Goal: Information Seeking & Learning: Learn about a topic

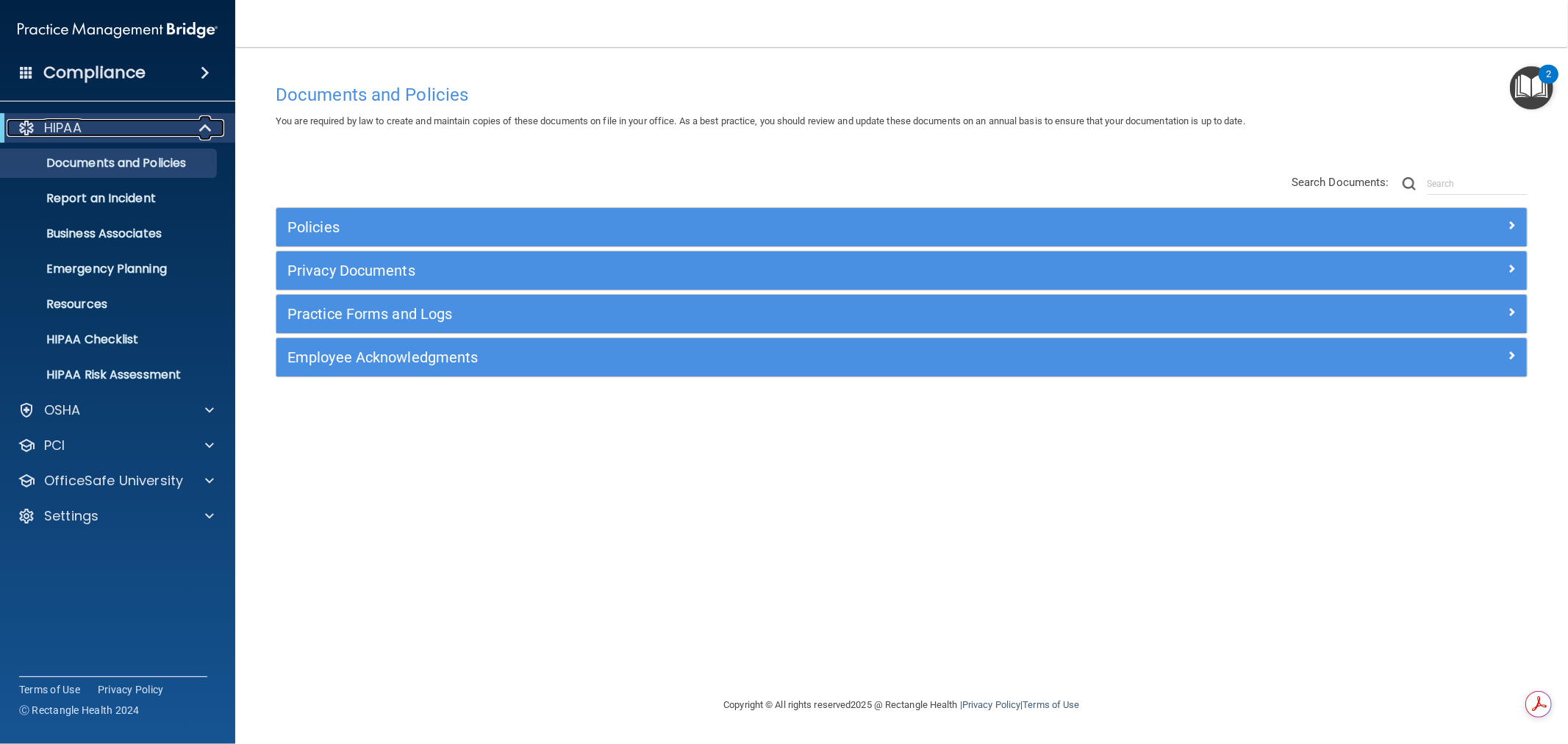
click at [201, 134] on span at bounding box center [207, 128] width 13 height 18
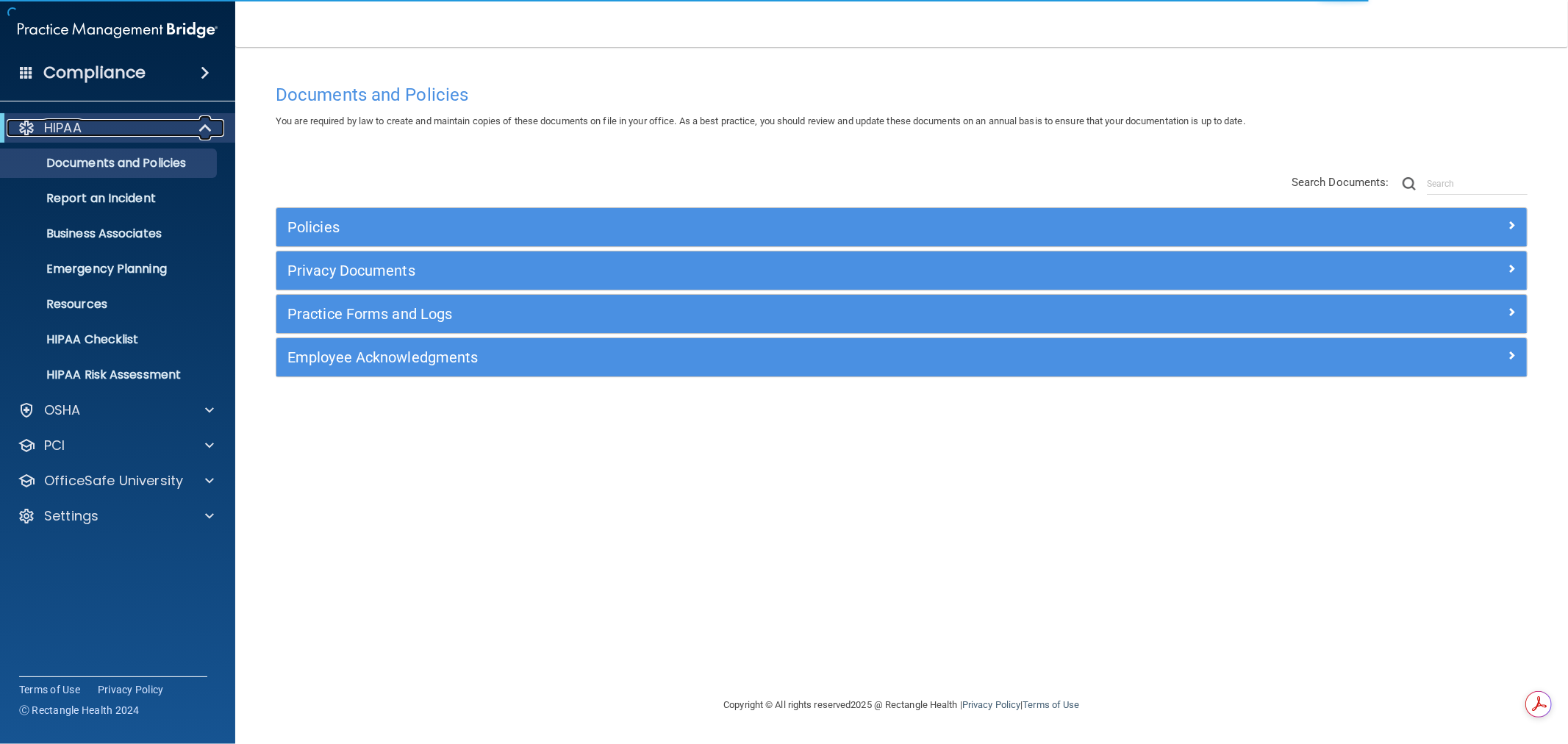
click at [212, 129] on span at bounding box center [207, 128] width 13 height 18
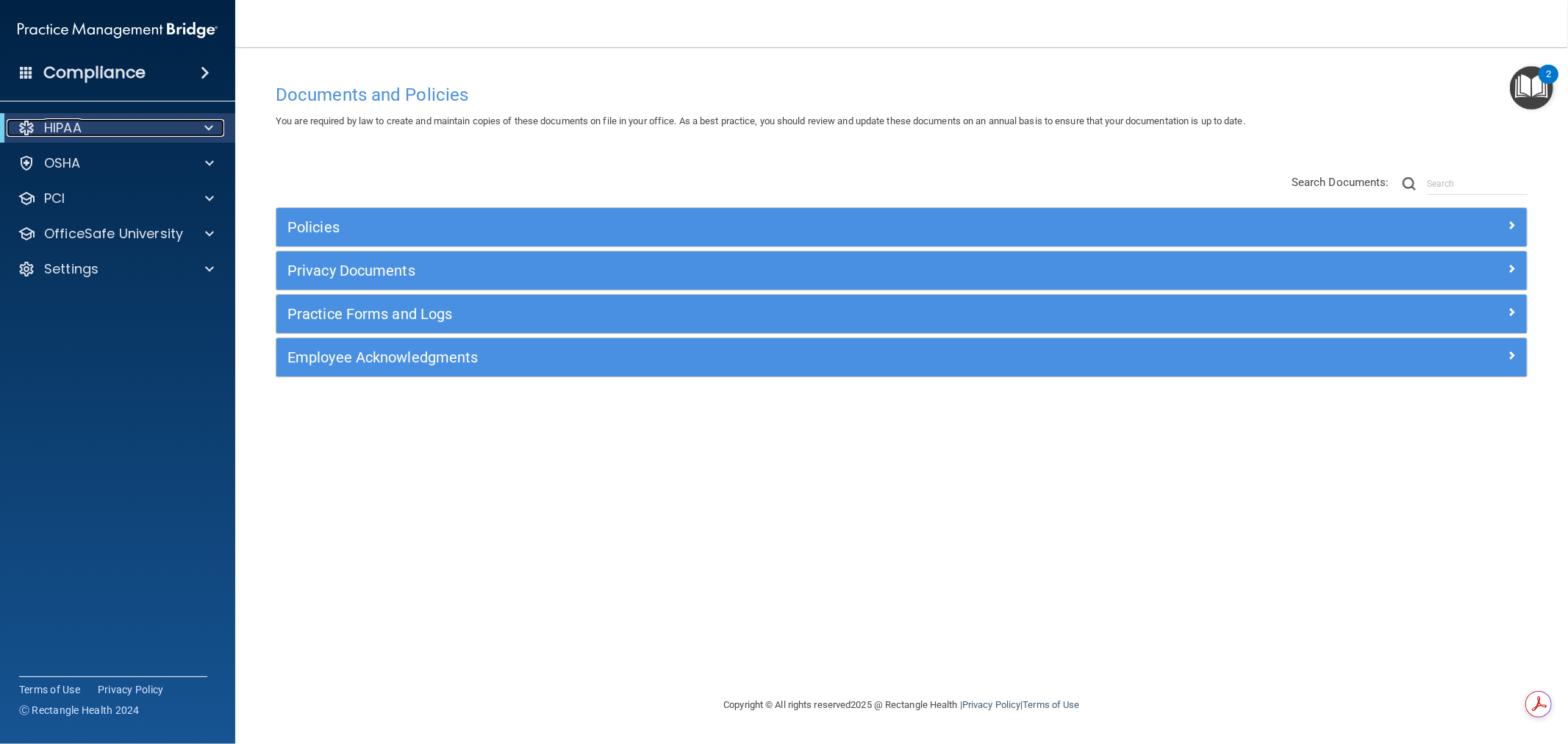
click at [211, 124] on span at bounding box center [209, 128] width 9 height 18
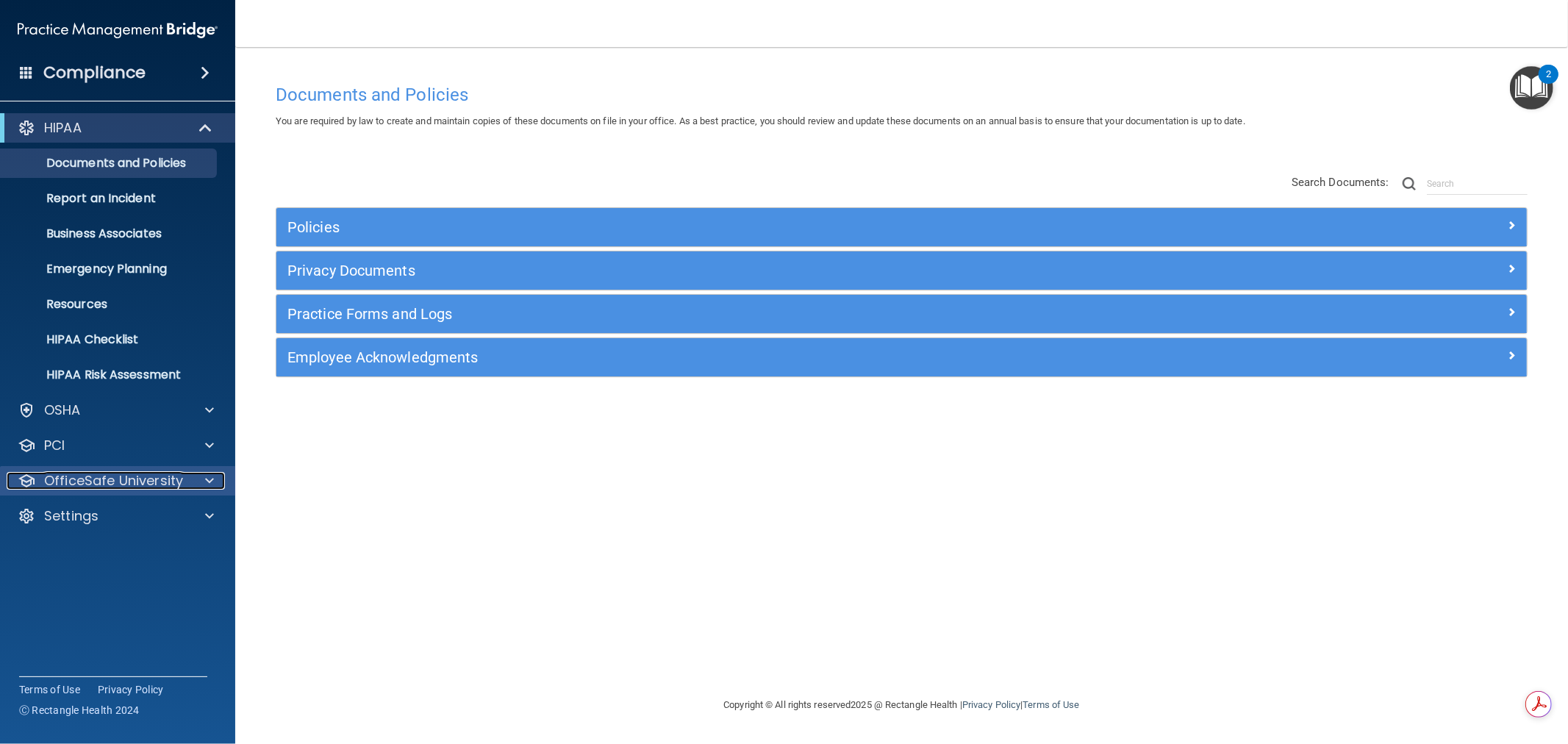
click at [213, 482] on span at bounding box center [210, 481] width 9 height 18
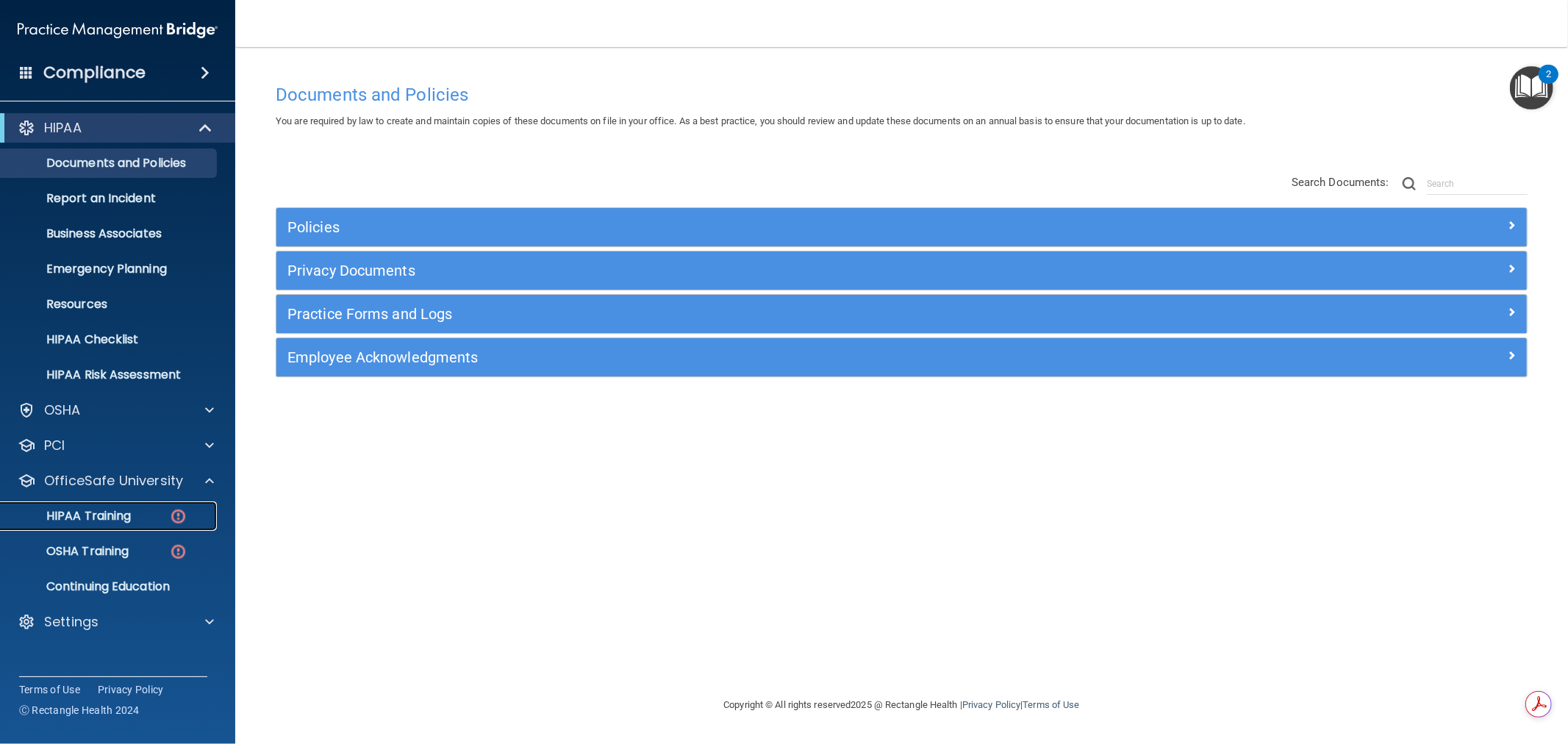
click at [83, 518] on p "HIPAA Training" at bounding box center [70, 516] width 121 height 14
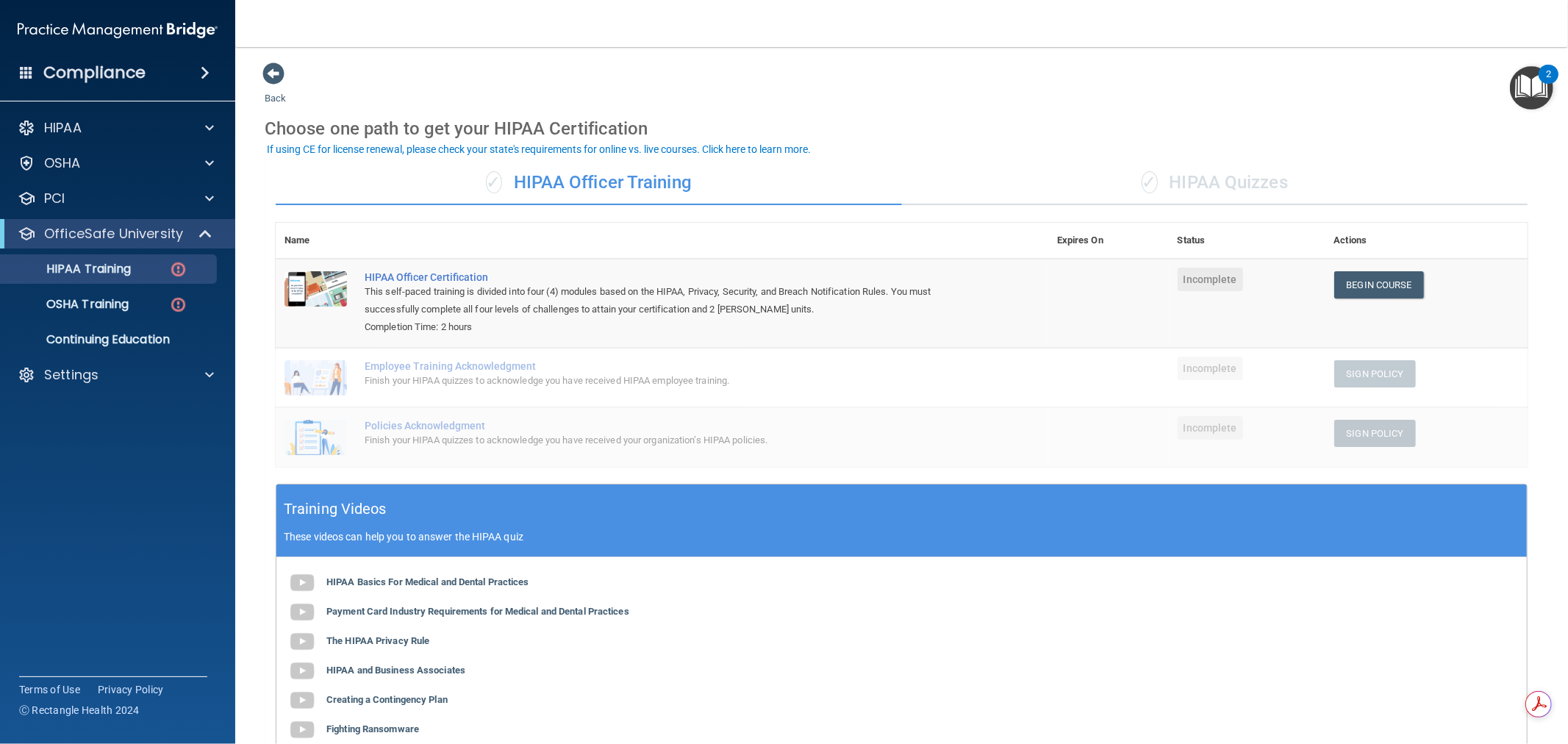
drag, startPoint x: 700, startPoint y: 184, endPoint x: 513, endPoint y: 192, distance: 187.2
click at [517, 192] on div "✓ HIPAA Officer Training" at bounding box center [589, 183] width 626 height 44
click at [711, 75] on div "Back Choose one path to get your HIPAA Certification ✓ HIPAA Officer Training ✓…" at bounding box center [902, 471] width 1274 height 820
click at [215, 123] on div at bounding box center [207, 128] width 37 height 18
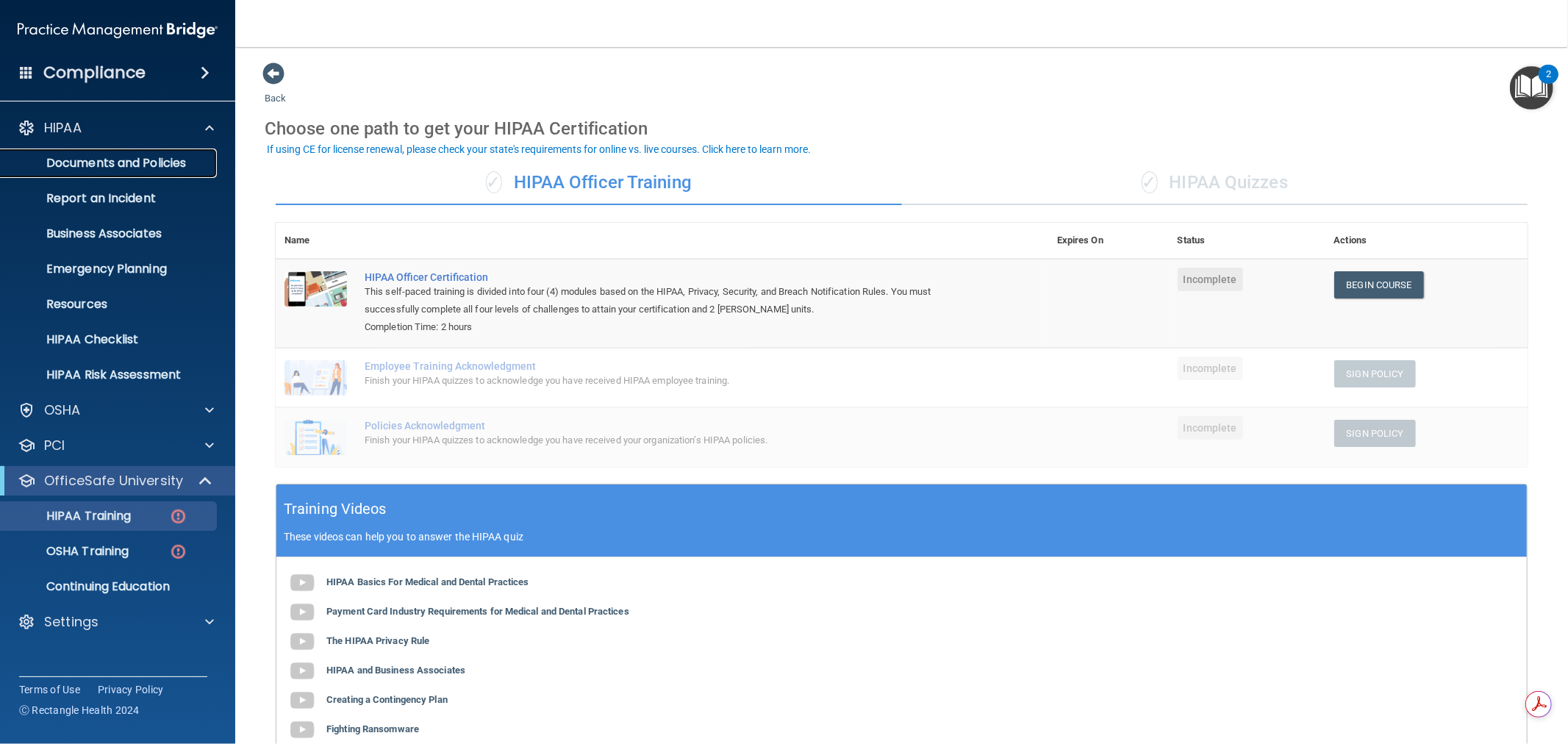
click at [164, 164] on p "Documents and Policies" at bounding box center [110, 163] width 201 height 14
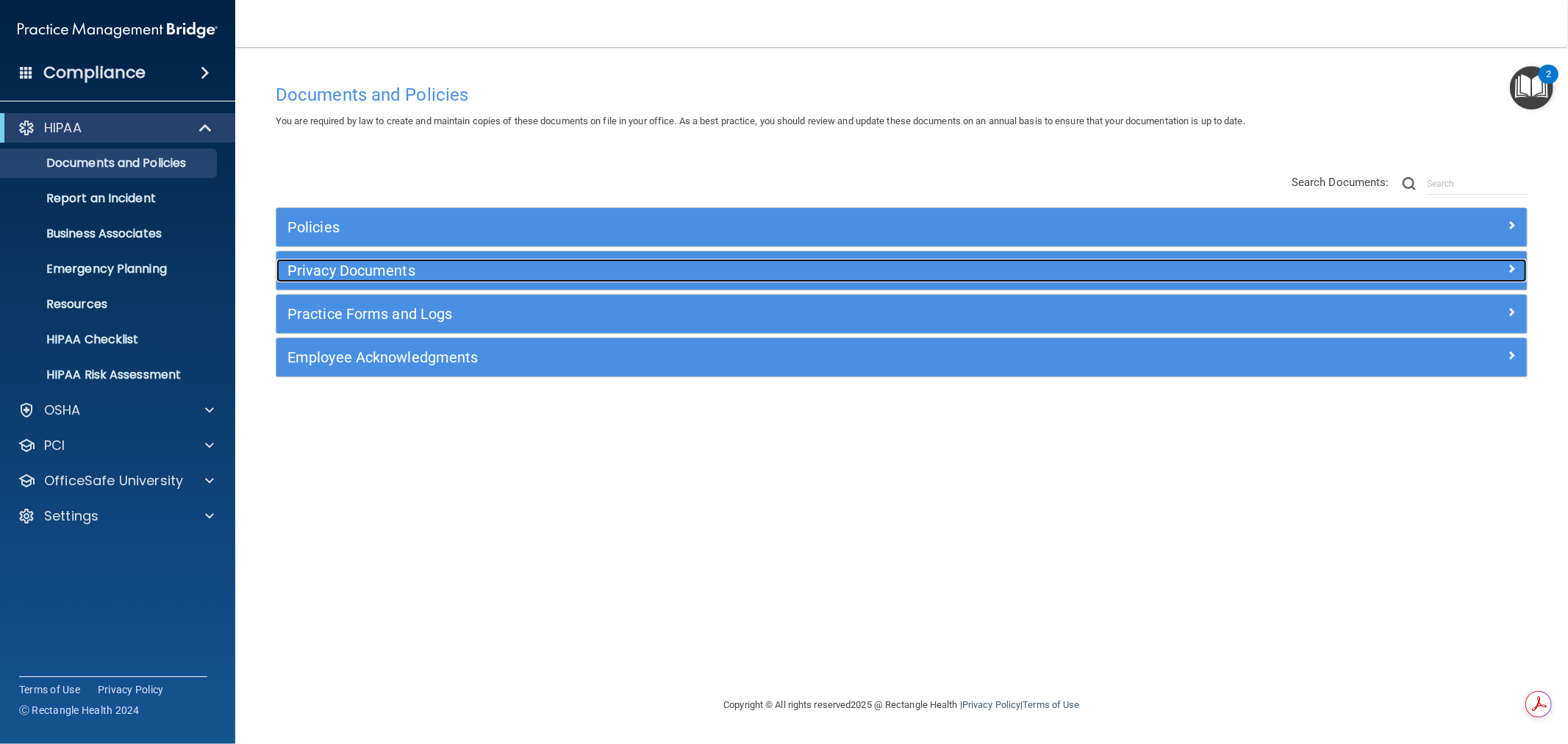
click at [437, 267] on h5 "Privacy Documents" at bounding box center [744, 270] width 916 height 16
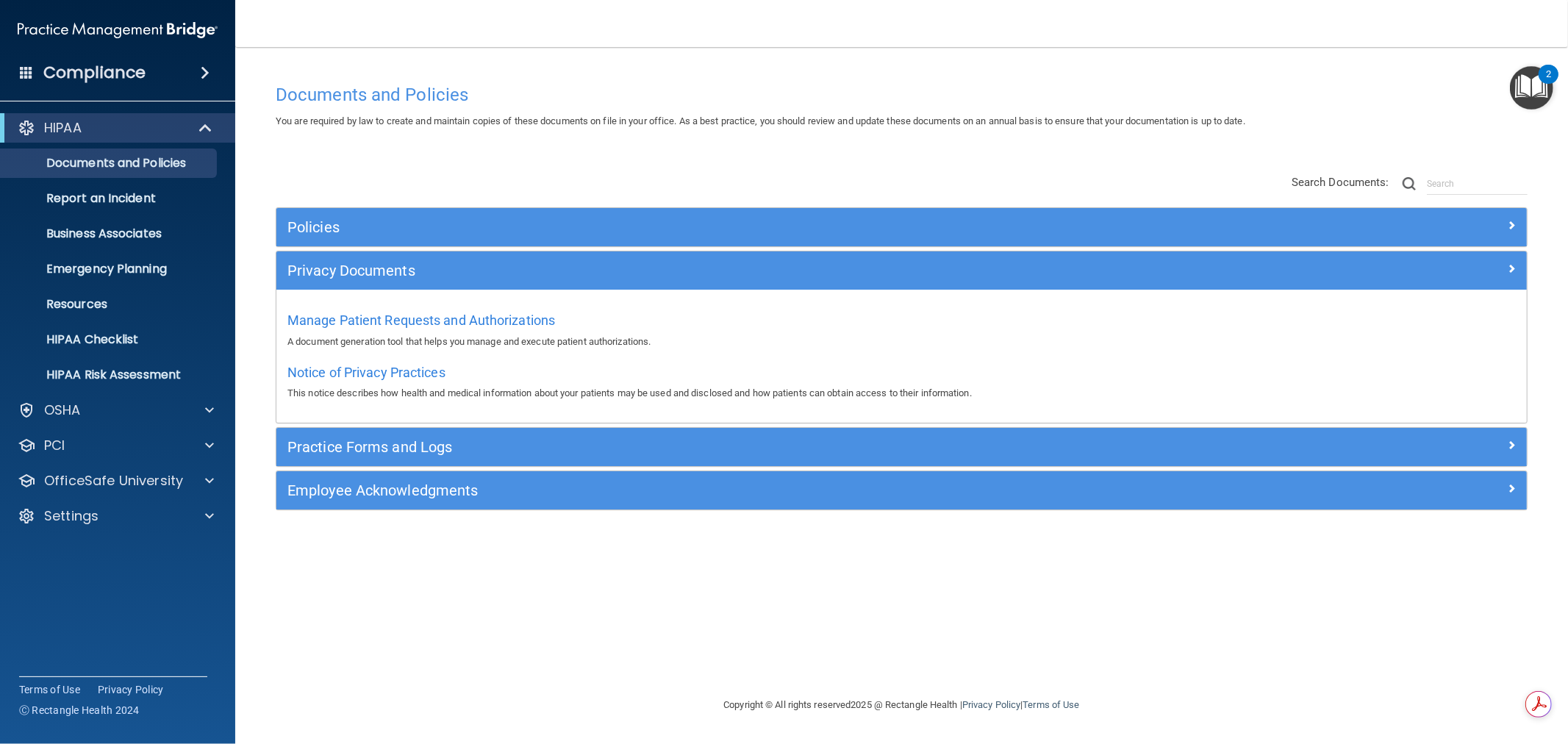
click at [393, 434] on div "Practice Forms and Logs" at bounding box center [901, 447] width 1250 height 38
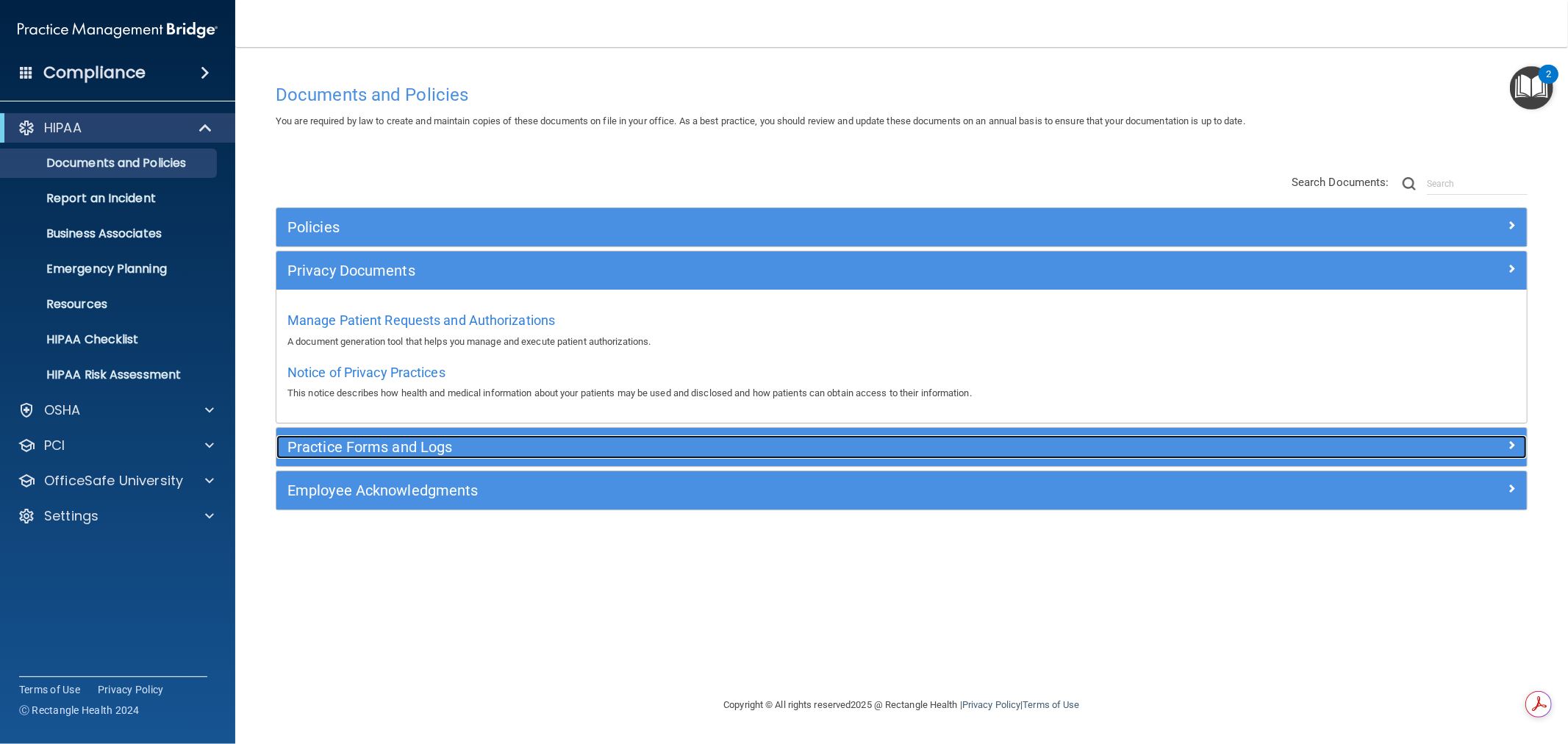
click at [393, 439] on h5 "Practice Forms and Logs" at bounding box center [744, 447] width 916 height 16
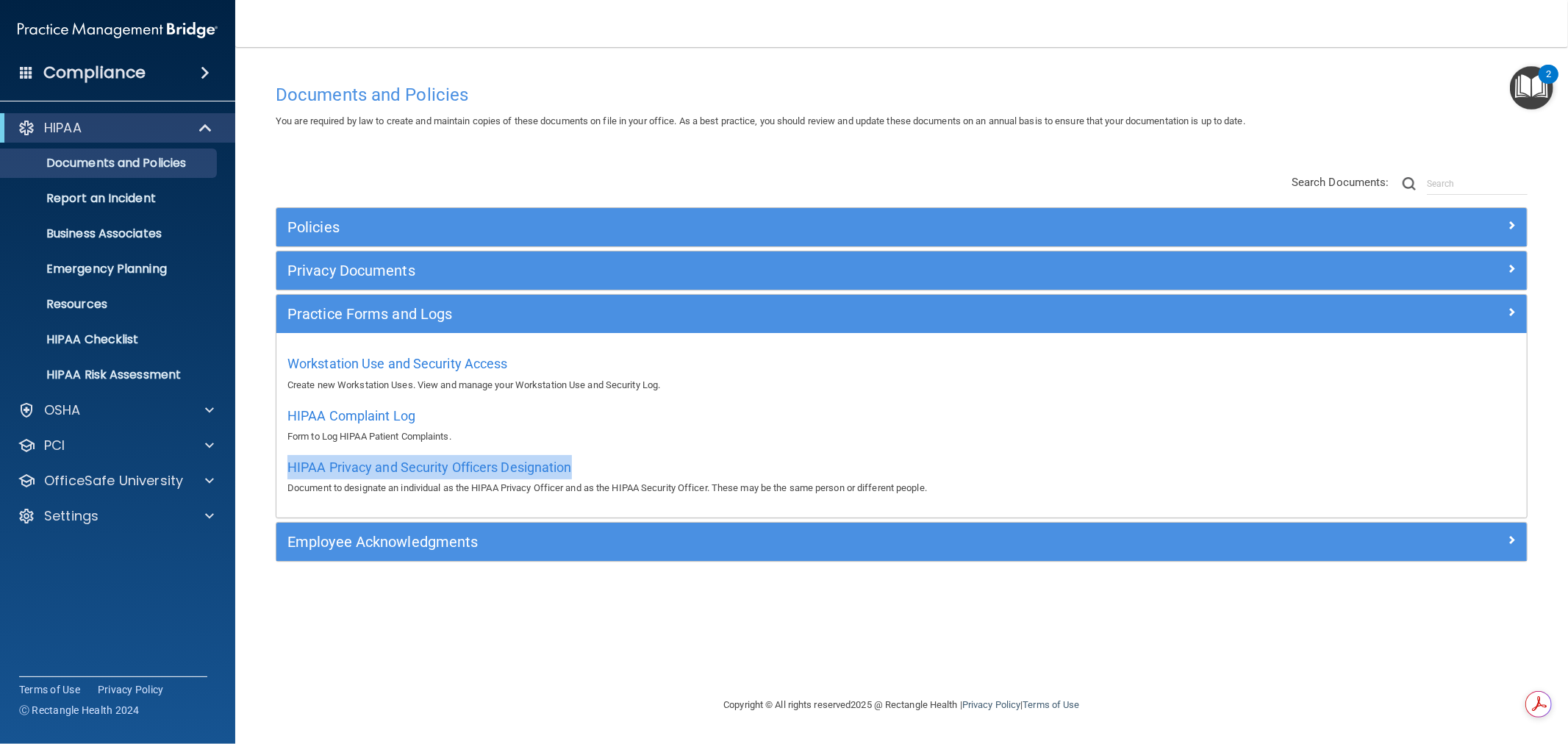
drag, startPoint x: 591, startPoint y: 470, endPoint x: 280, endPoint y: 471, distance: 311.0
click at [280, 471] on div "Workstation Use and Security Access Create new Workstation Uses. View and manag…" at bounding box center [901, 425] width 1250 height 185
click at [402, 470] on span "HIPAA Privacy and Security Officers Designation" at bounding box center [429, 467] width 284 height 15
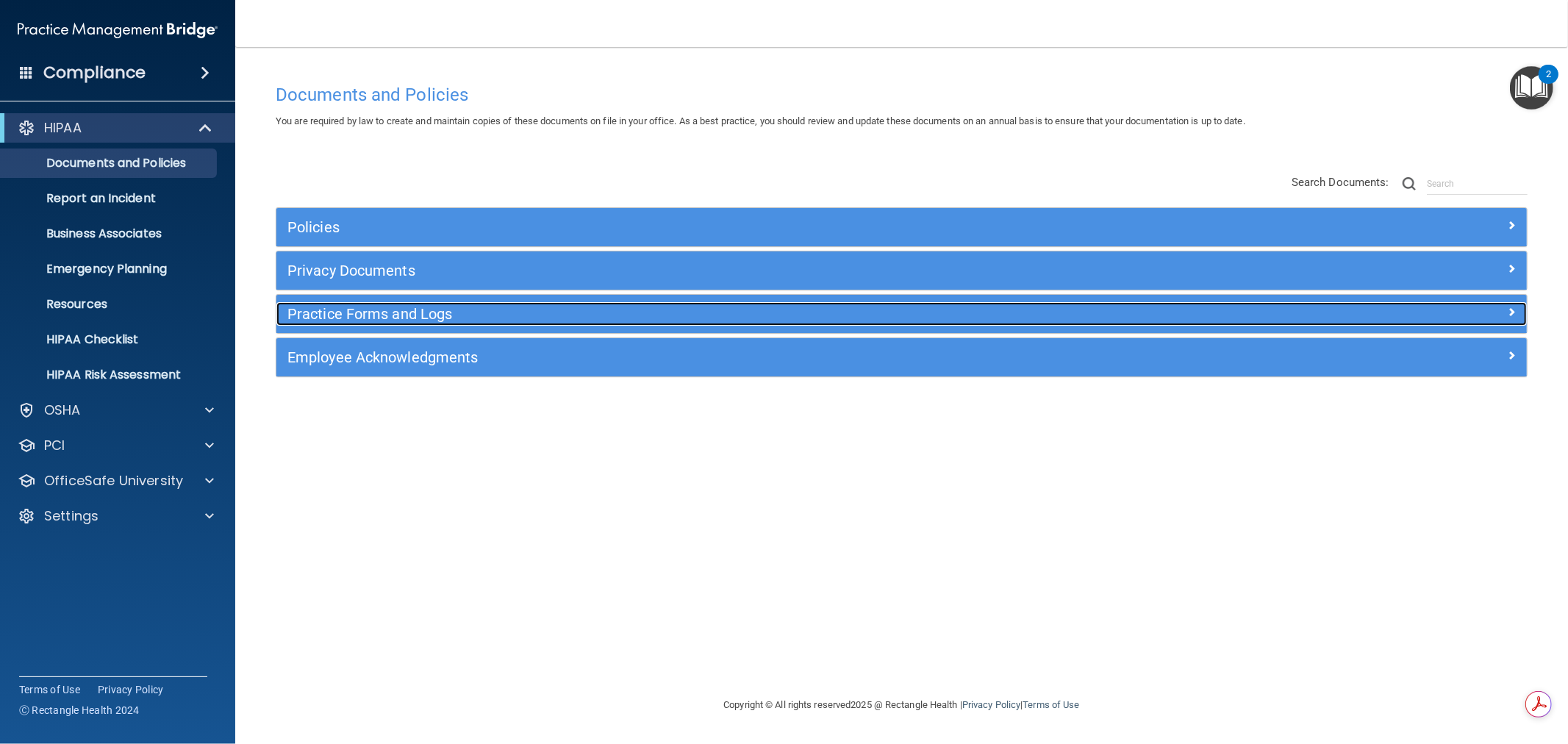
click at [407, 314] on h5 "Practice Forms and Logs" at bounding box center [744, 314] width 916 height 16
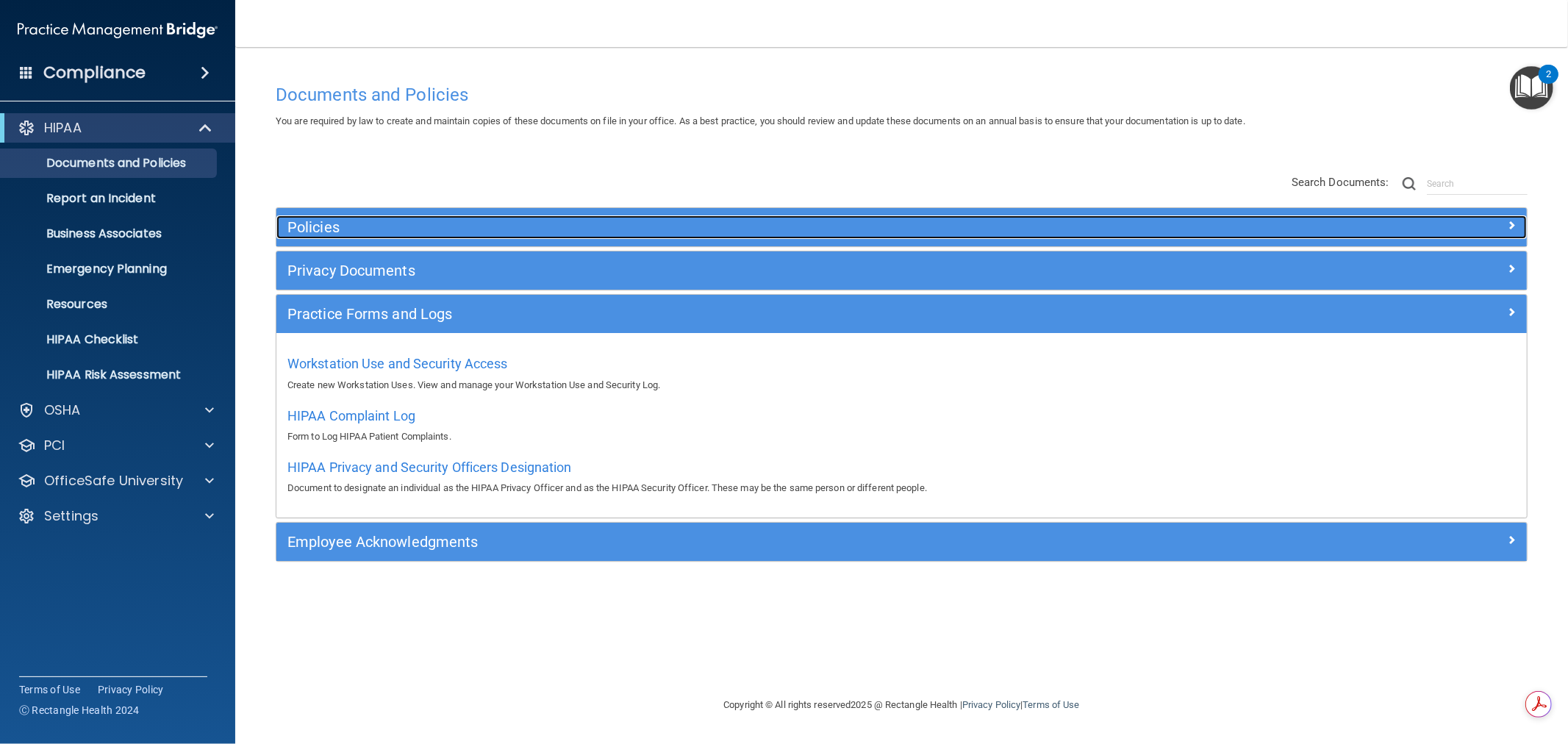
click at [330, 224] on h5 "Policies" at bounding box center [744, 227] width 916 height 16
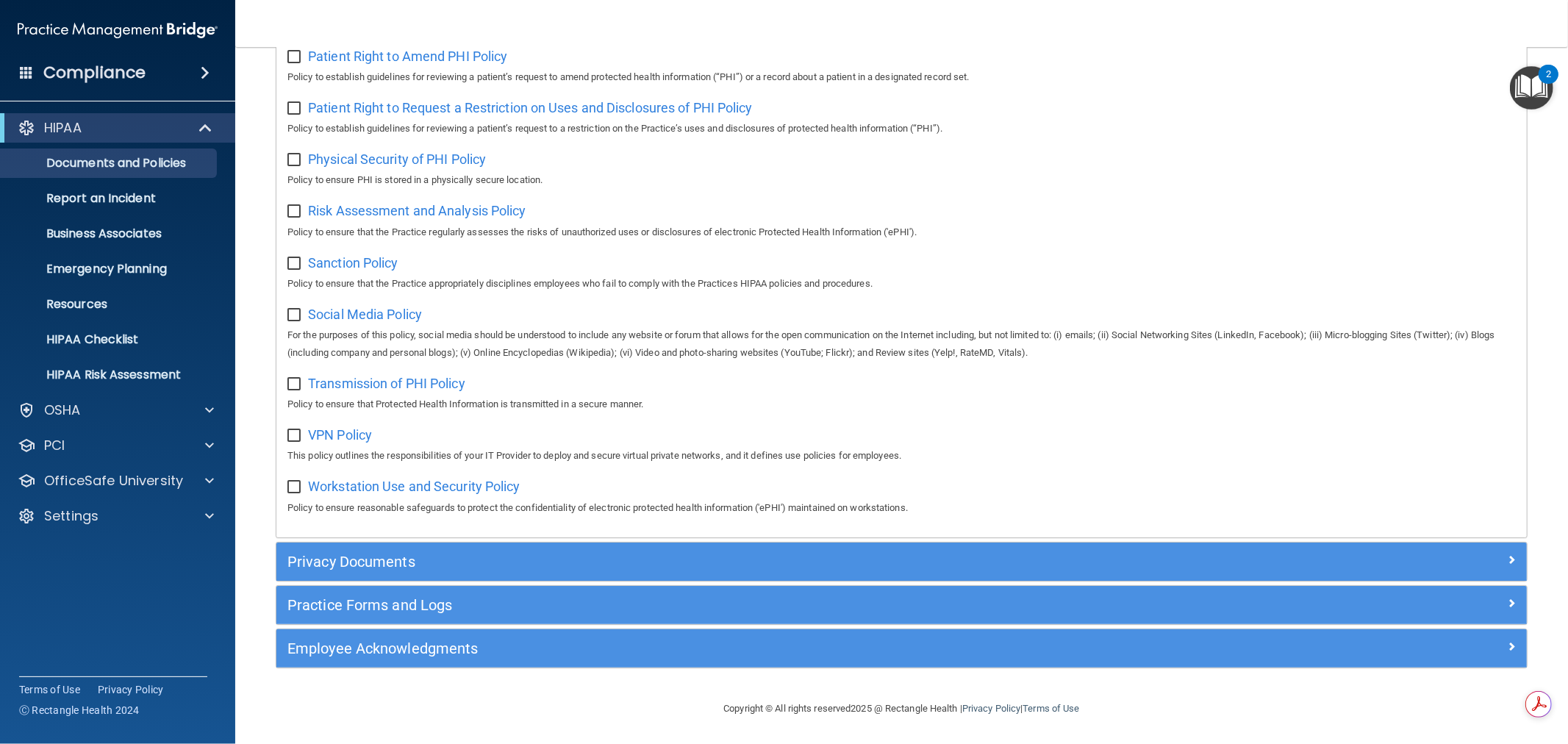
scroll to position [888, 0]
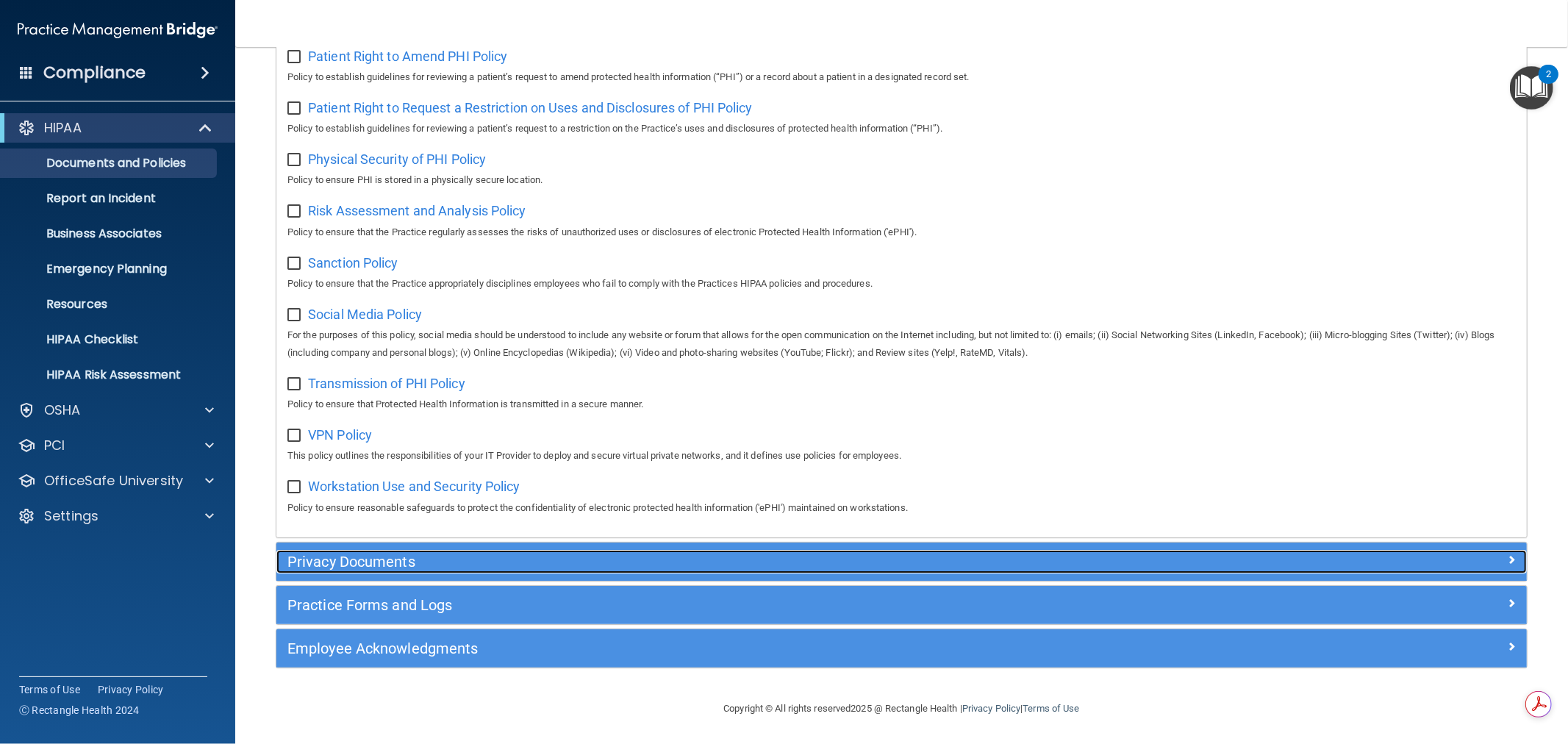
click at [419, 564] on h5 "Privacy Documents" at bounding box center [744, 562] width 916 height 16
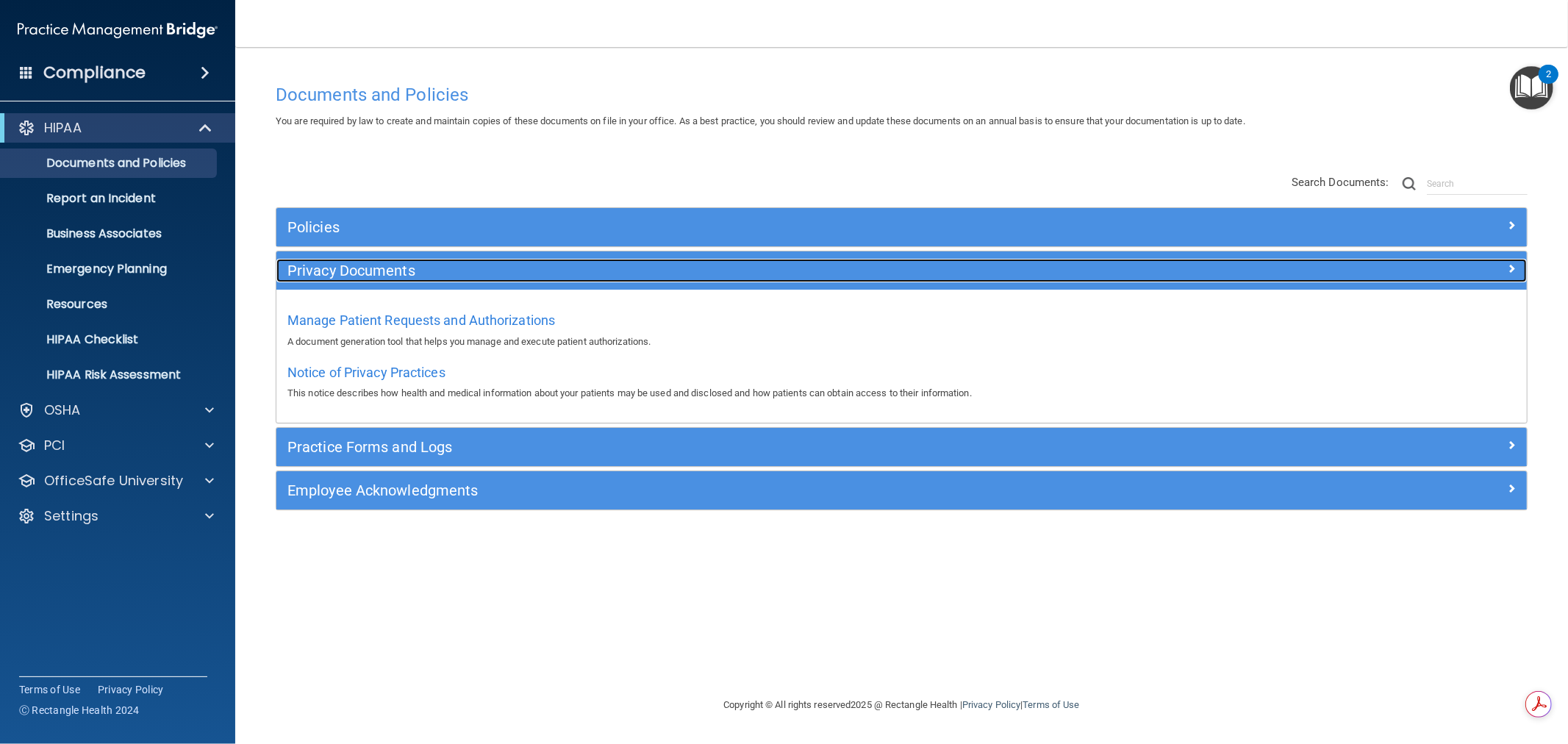
scroll to position [0, 0]
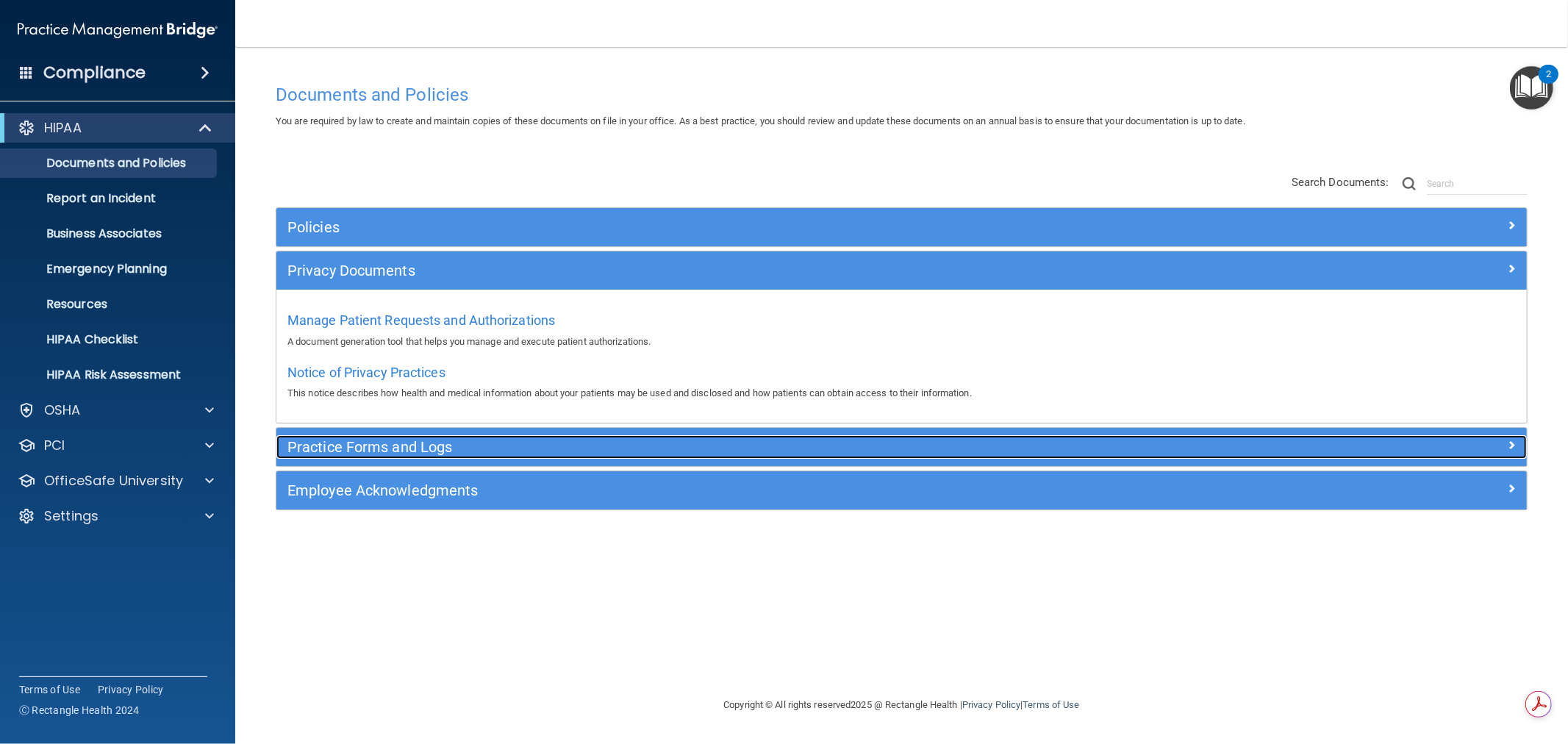
click at [391, 448] on h5 "Practice Forms and Logs" at bounding box center [744, 447] width 916 height 16
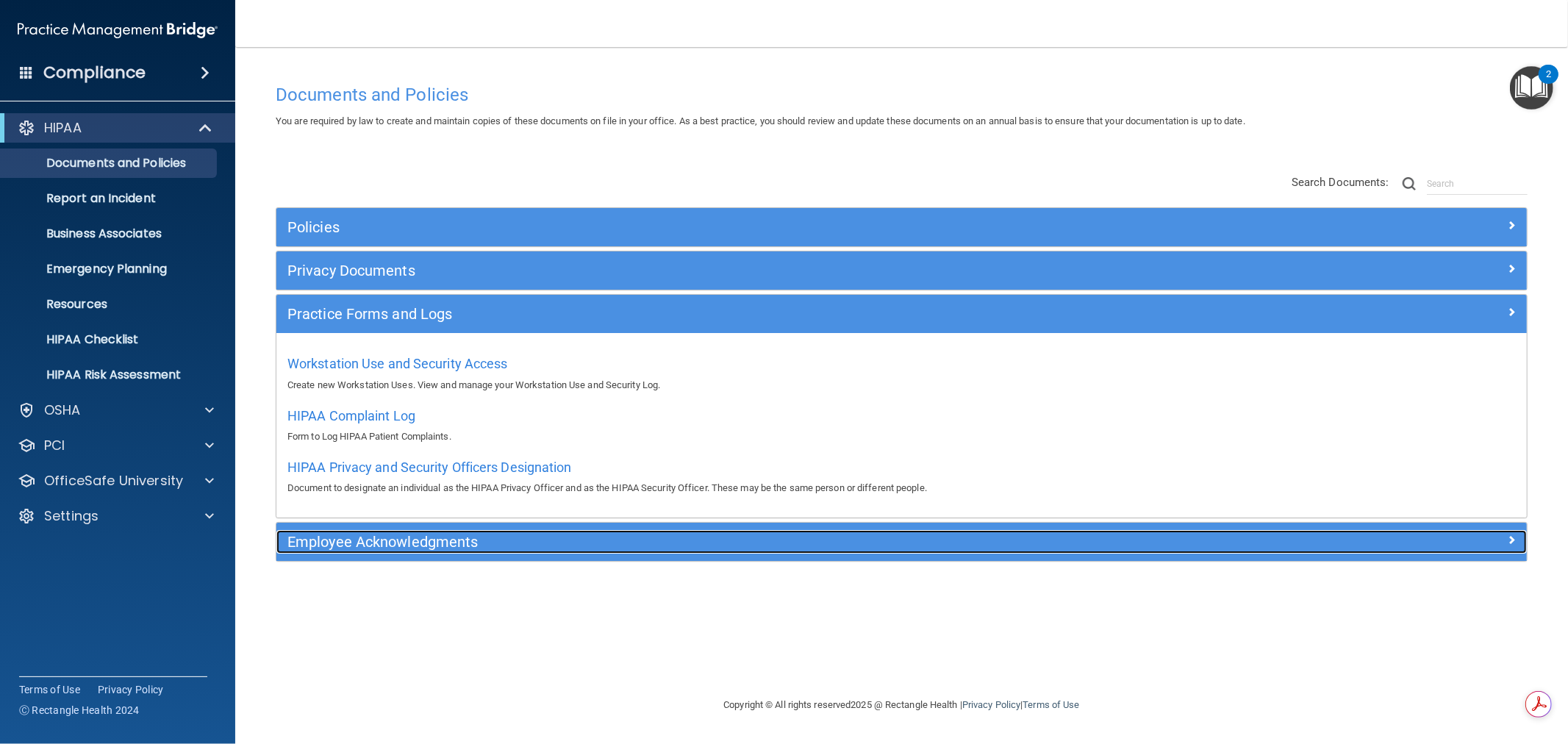
click at [447, 539] on h5 "Employee Acknowledgments" at bounding box center [744, 542] width 916 height 16
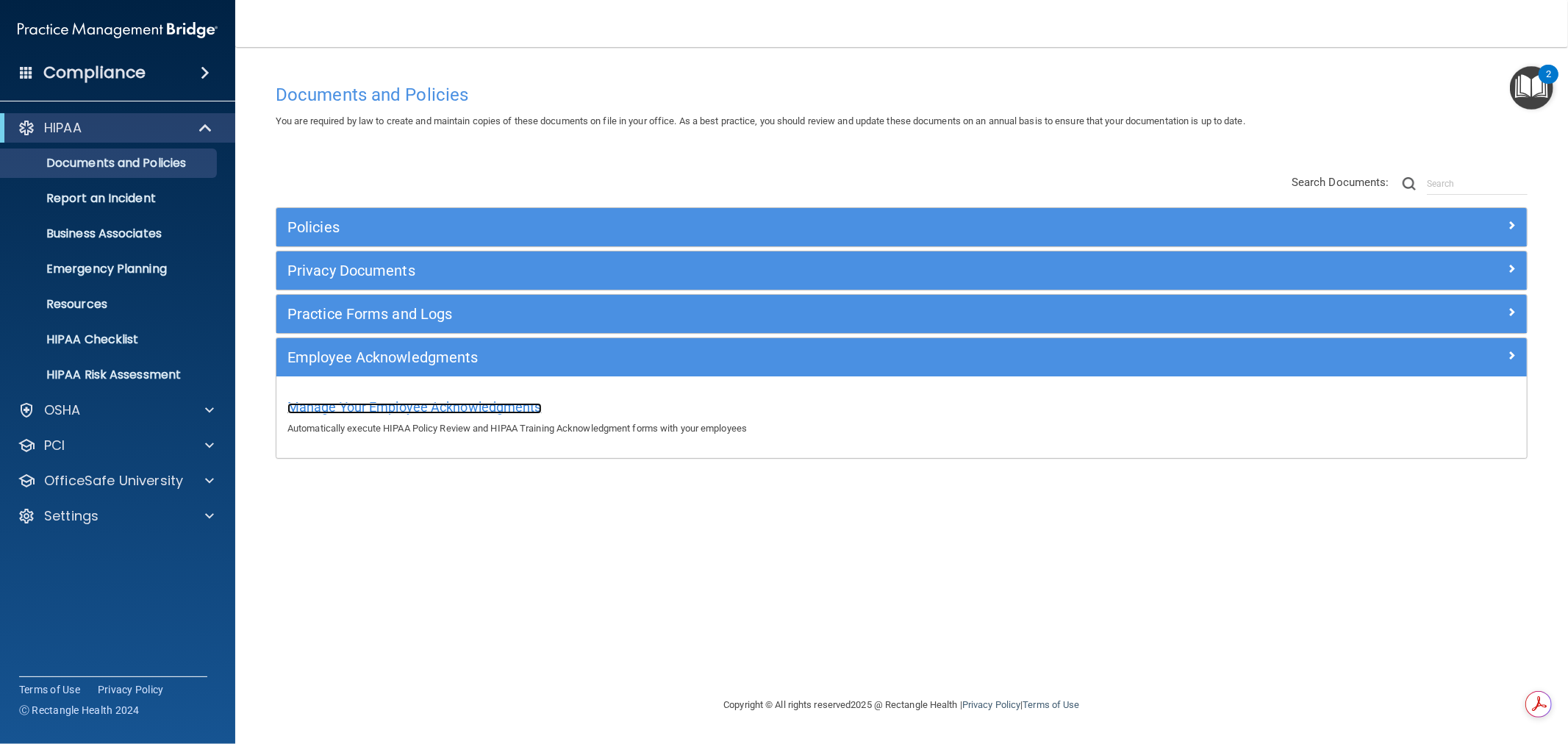
click at [399, 406] on span "Manage Your Employee Acknowledgments" at bounding box center [414, 407] width 255 height 15
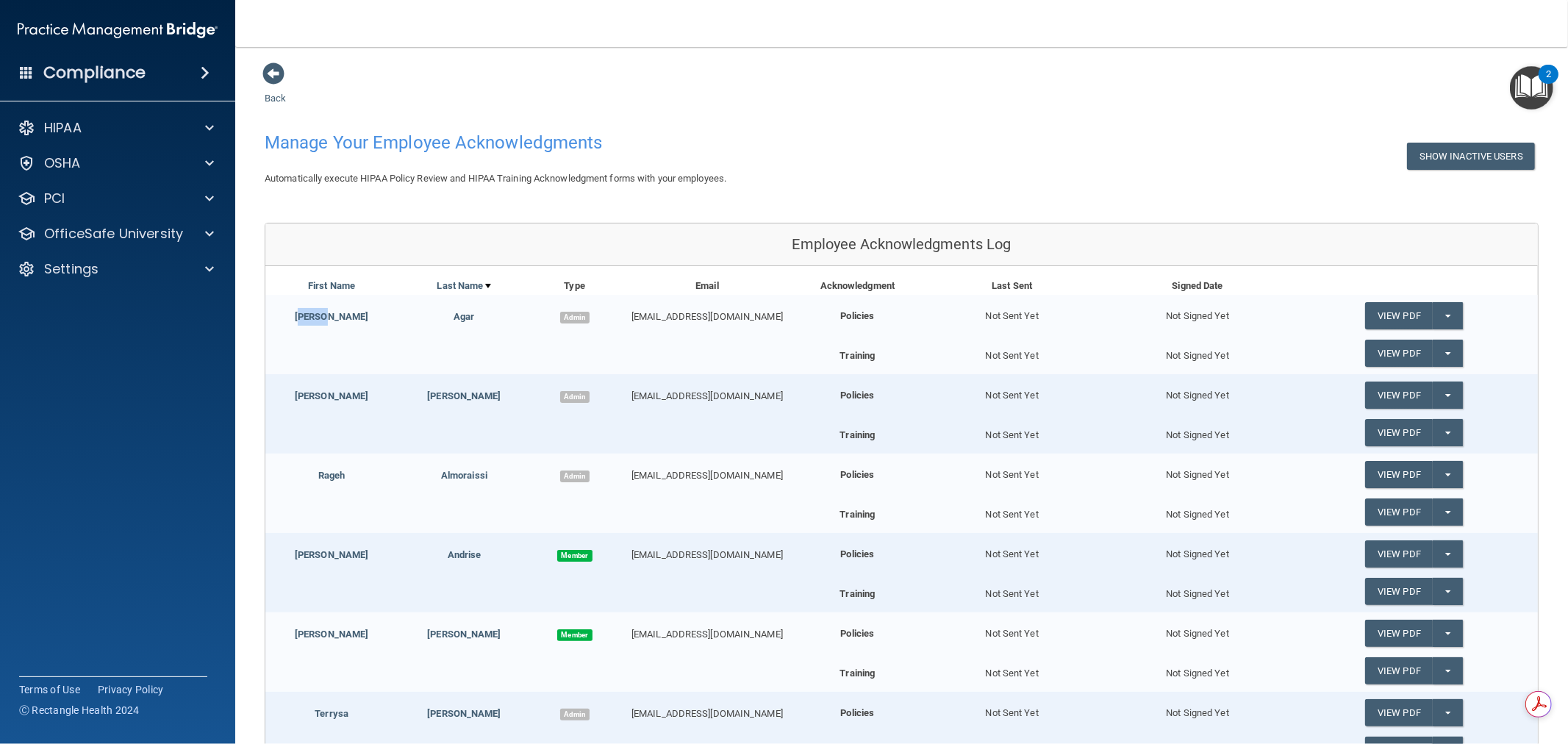
drag, startPoint x: 311, startPoint y: 314, endPoint x: 377, endPoint y: 318, distance: 66.1
click at [377, 318] on div "Jason" at bounding box center [331, 317] width 132 height 18
drag, startPoint x: 435, startPoint y: 314, endPoint x: 497, endPoint y: 314, distance: 62.0
click at [497, 314] on div "Agar" at bounding box center [463, 317] width 132 height 18
drag, startPoint x: 642, startPoint y: 320, endPoint x: 773, endPoint y: 300, distance: 132.5
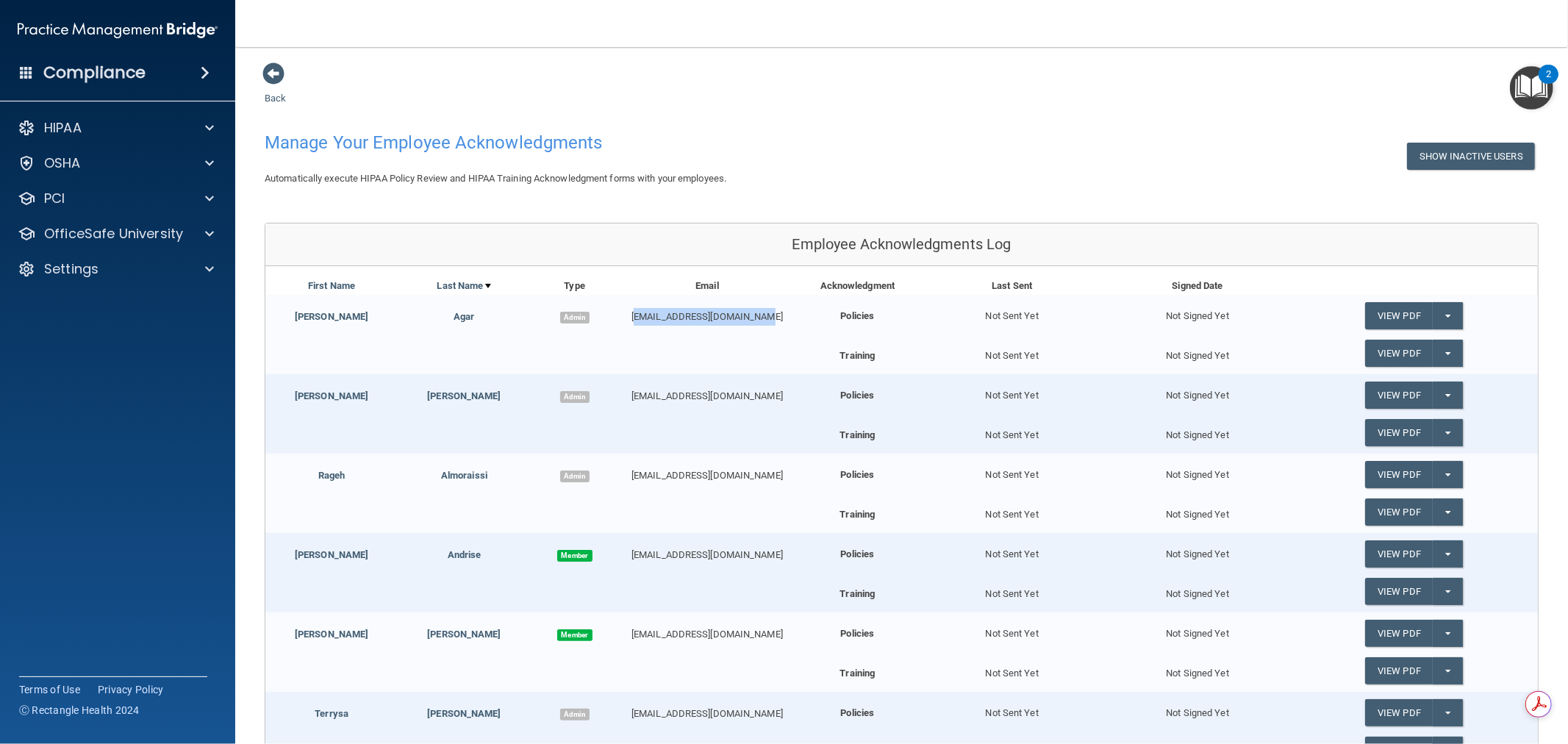
click at [773, 300] on div "Jason Agar Admin jagar@rectanglehealth.com" at bounding box center [531, 310] width 530 height 31
click at [779, 339] on div "Jason Agar Admin jagar@rectanglehealth.com Policies Not Sent Yet Not Signed Yet…" at bounding box center [902, 334] width 1272 height 79
drag, startPoint x: 829, startPoint y: 311, endPoint x: 901, endPoint y: 311, distance: 72.0
click at [901, 311] on div "Policies" at bounding box center [857, 309] width 123 height 30
drag, startPoint x: 833, startPoint y: 357, endPoint x: 877, endPoint y: 355, distance: 44.0
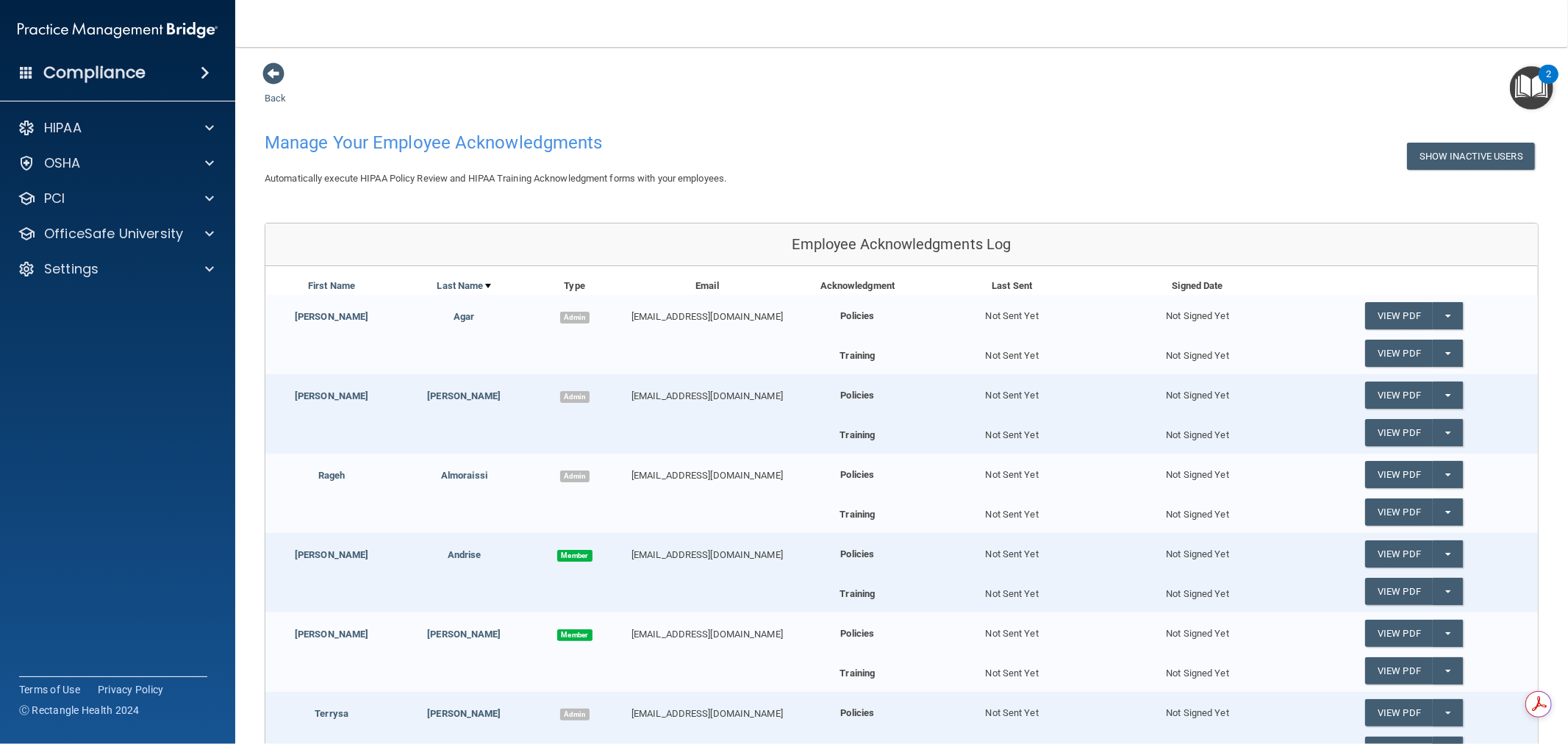
click at [877, 355] on div "Training" at bounding box center [857, 352] width 123 height 25
click at [909, 314] on div "Policies" at bounding box center [857, 309] width 123 height 30
click at [209, 239] on span at bounding box center [210, 234] width 9 height 18
click at [126, 343] on p "Continuing Education" at bounding box center [110, 339] width 201 height 14
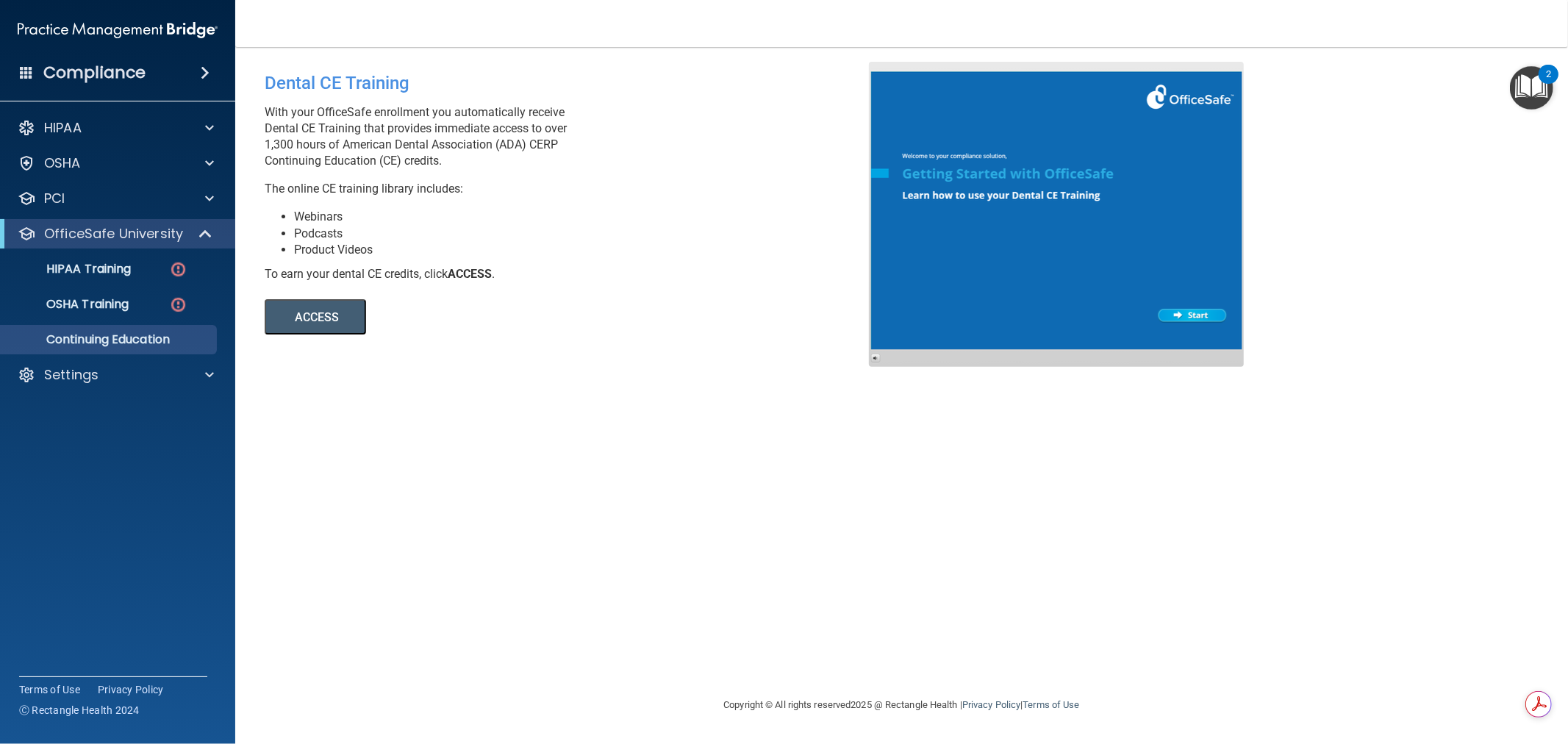
drag, startPoint x: 261, startPoint y: 142, endPoint x: 575, endPoint y: 145, distance: 314.0
click at [575, 145] on div "Dental CE Training With your OfficeSafe enrollment you automatically receive De…" at bounding box center [572, 198] width 637 height 273
click at [272, 164] on p "With your OfficeSafe enrollment you automatically receive Dental CE Training th…" at bounding box center [572, 137] width 615 height 65
drag, startPoint x: 261, startPoint y: 164, endPoint x: 491, endPoint y: 166, distance: 230.0
click at [491, 166] on div "Dental CE Training With your OfficeSafe enrollment you automatically receive De…" at bounding box center [572, 198] width 637 height 273
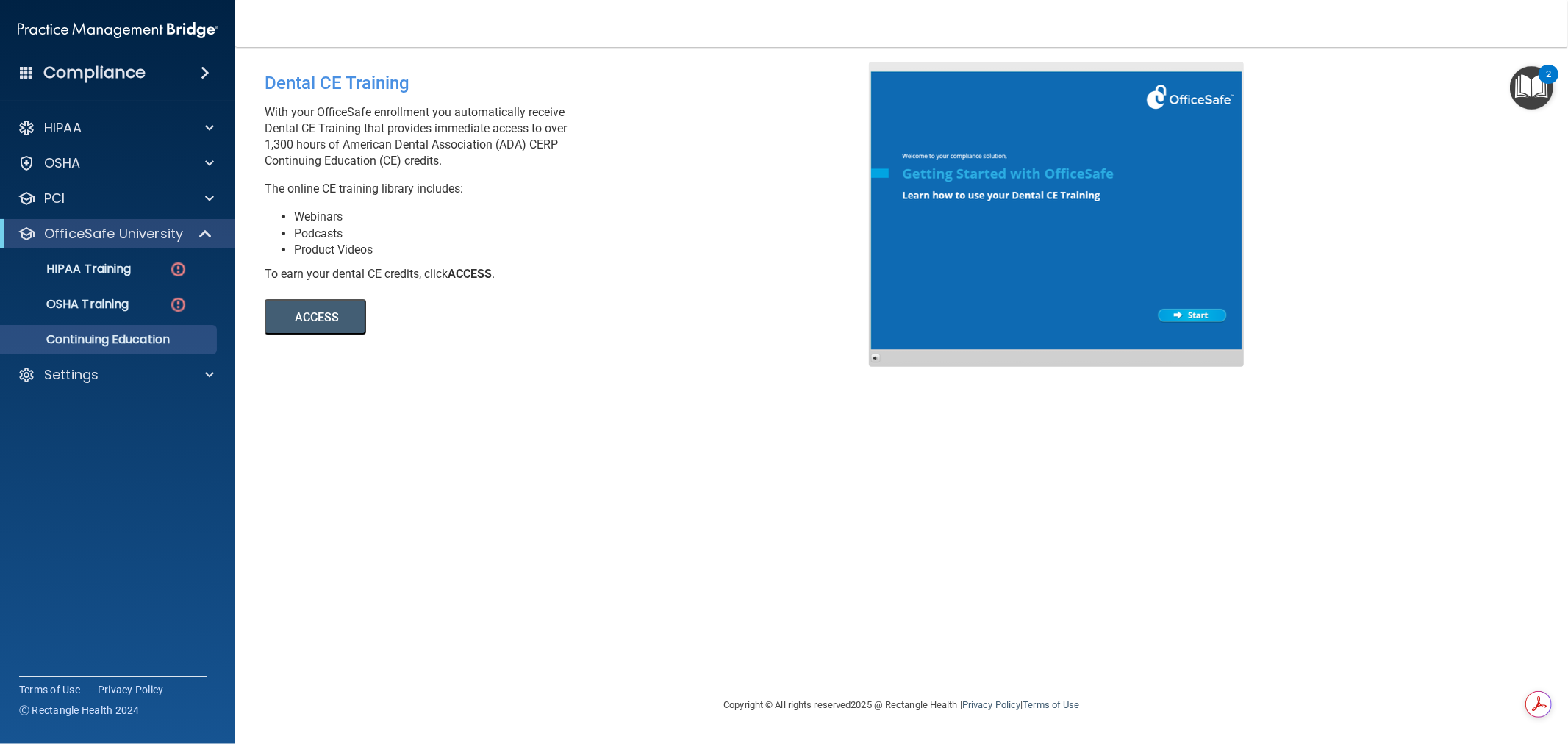
click at [491, 166] on p "With your OfficeSafe enrollment you automatically receive Dental CE Training th…" at bounding box center [572, 137] width 615 height 65
click at [201, 231] on span at bounding box center [207, 234] width 13 height 18
